Goal: Find contact information: Find contact information

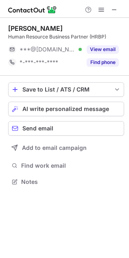
scroll to position [176, 129]
click at [116, 13] on span at bounding box center [114, 9] width 6 height 6
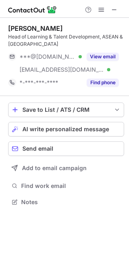
scroll to position [197, 129]
click at [118, 9] on button at bounding box center [114, 10] width 10 height 10
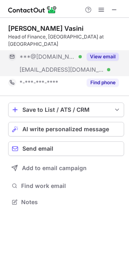
click at [105, 53] on button "View email" at bounding box center [102, 57] width 32 height 8
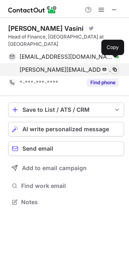
click at [112, 66] on span at bounding box center [114, 69] width 6 height 6
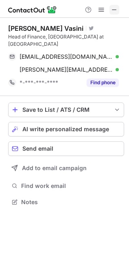
click at [117, 10] on span at bounding box center [114, 9] width 6 height 6
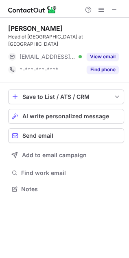
scroll to position [176, 129]
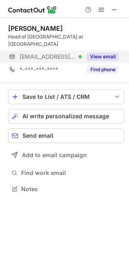
click at [108, 53] on button "View email" at bounding box center [102, 57] width 32 height 8
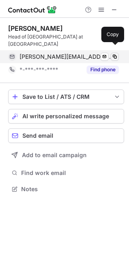
click at [114, 54] on span at bounding box center [114, 57] width 6 height 6
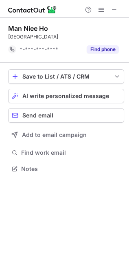
scroll to position [4, 4]
click at [117, 6] on span at bounding box center [114, 9] width 6 height 6
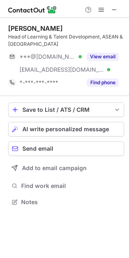
scroll to position [197, 129]
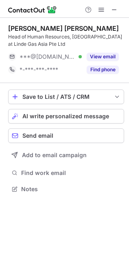
scroll to position [183, 129]
click at [116, 9] on span at bounding box center [114, 9] width 6 height 6
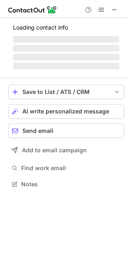
scroll to position [189, 129]
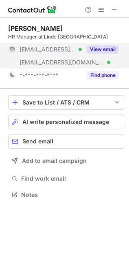
click at [98, 52] on button "View email" at bounding box center [102, 49] width 32 height 8
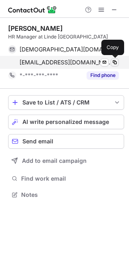
click at [116, 60] on span at bounding box center [114, 62] width 6 height 6
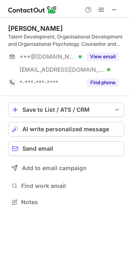
scroll to position [197, 129]
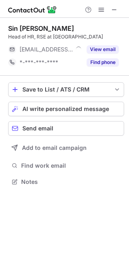
scroll to position [176, 129]
click at [114, 9] on span at bounding box center [114, 9] width 6 height 6
